Goal: Navigation & Orientation: Go to known website

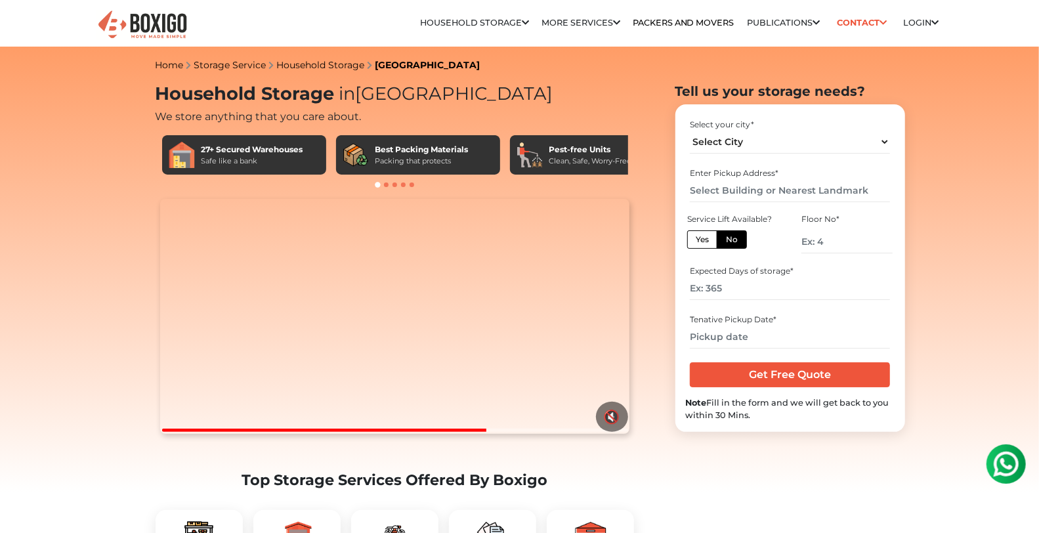
scroll to position [193, 0]
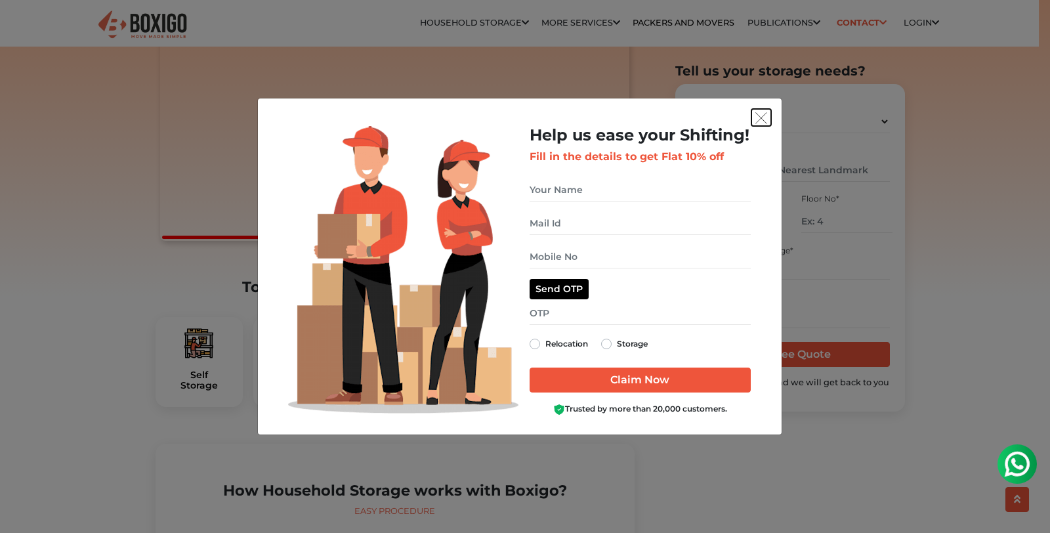
click at [762, 119] on img "get free quote dialog" at bounding box center [762, 118] width 12 height 12
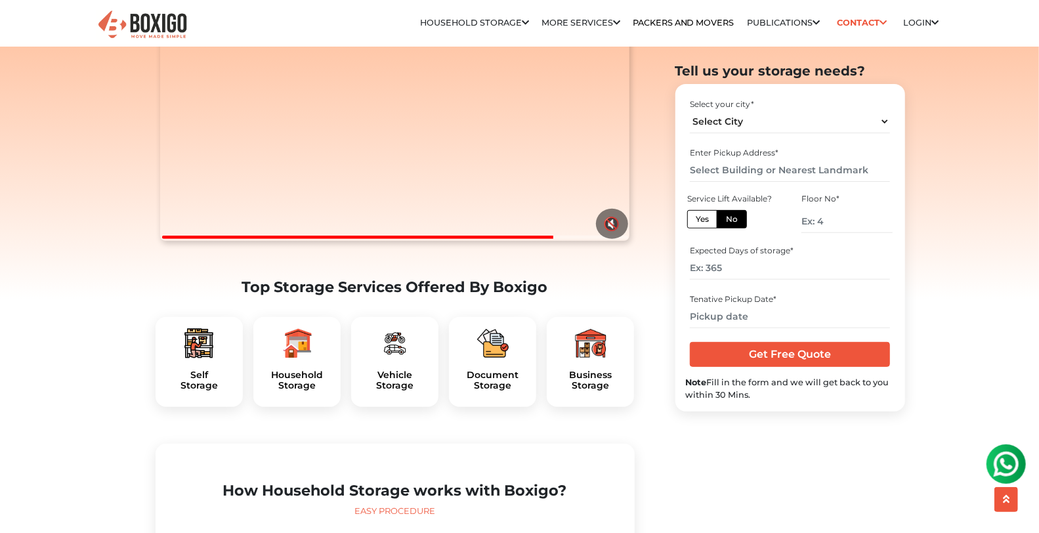
click at [130, 17] on img at bounding box center [143, 25] width 92 height 32
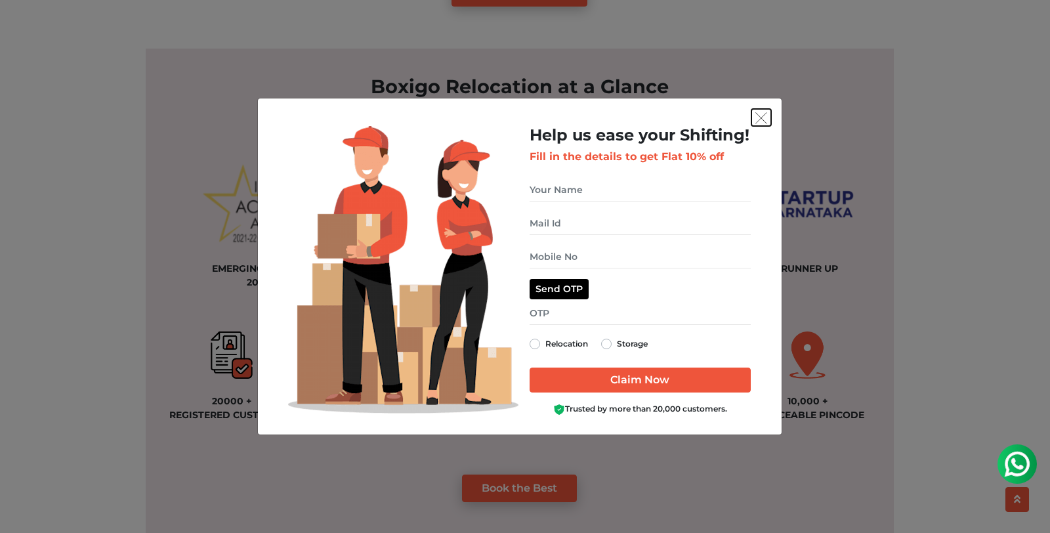
click at [762, 124] on img "get free quote dialog" at bounding box center [762, 118] width 12 height 12
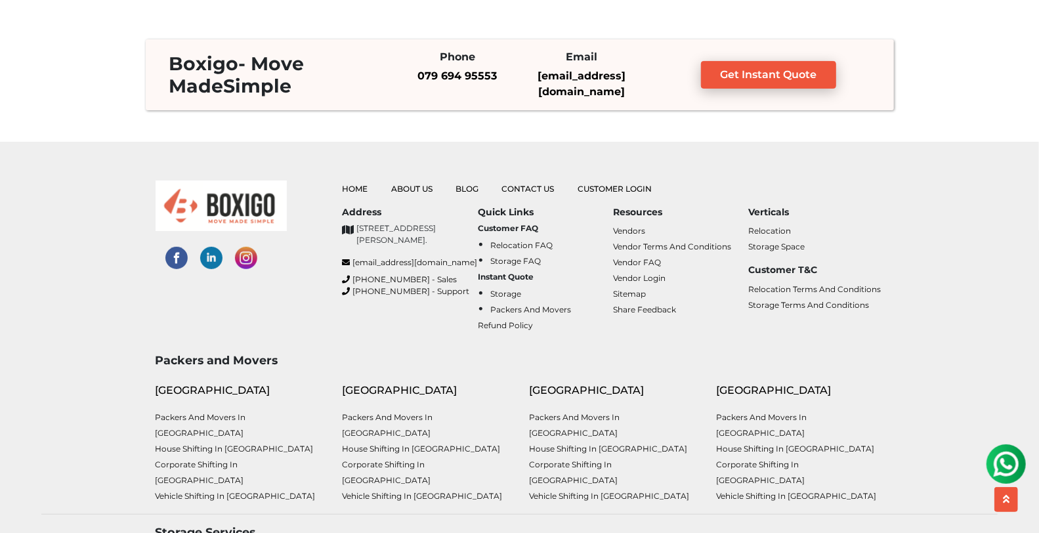
scroll to position [3271, 0]
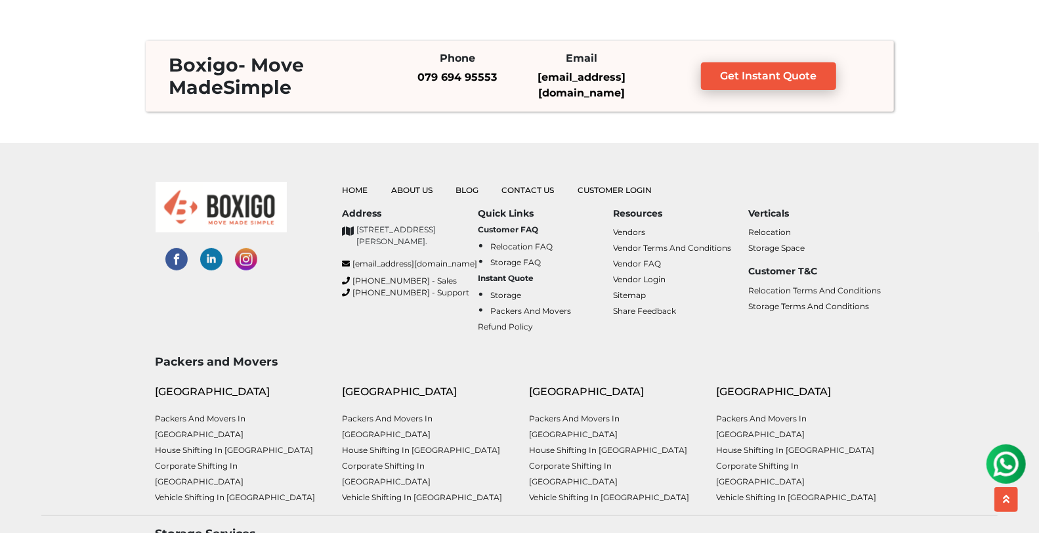
click at [248, 253] on img at bounding box center [246, 259] width 22 height 22
